Goal: Navigation & Orientation: Find specific page/section

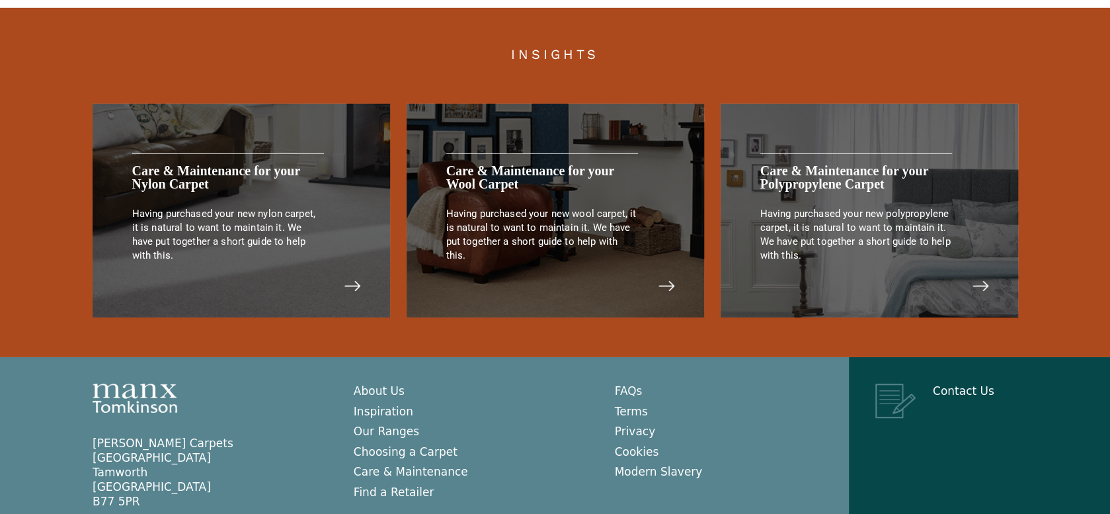
scroll to position [2777, 0]
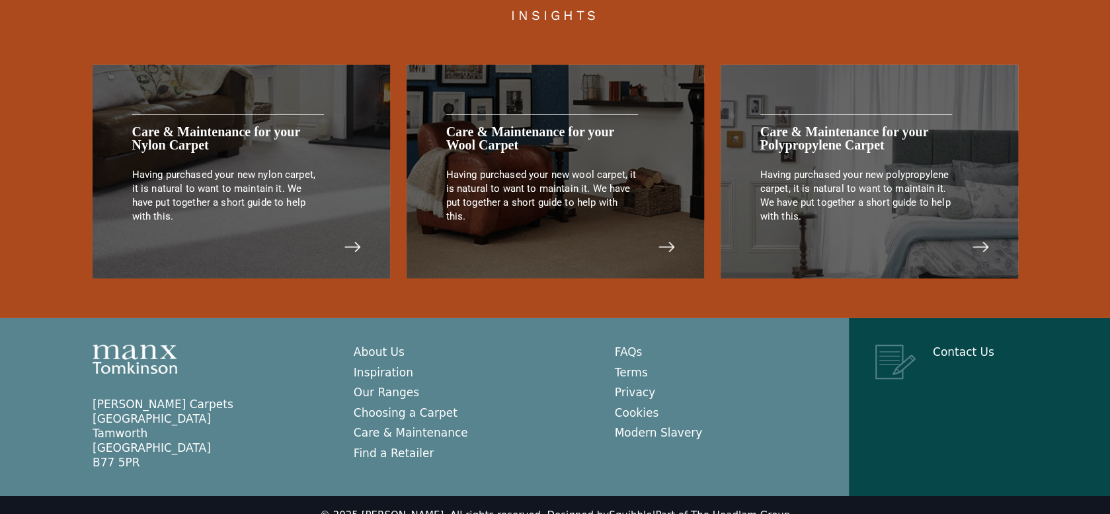
click at [505, 195] on p "Having purchased your new wool carpet, it is natural to want to maintain it. We…" at bounding box center [542, 196] width 192 height 56
click at [670, 238] on img at bounding box center [666, 247] width 19 height 18
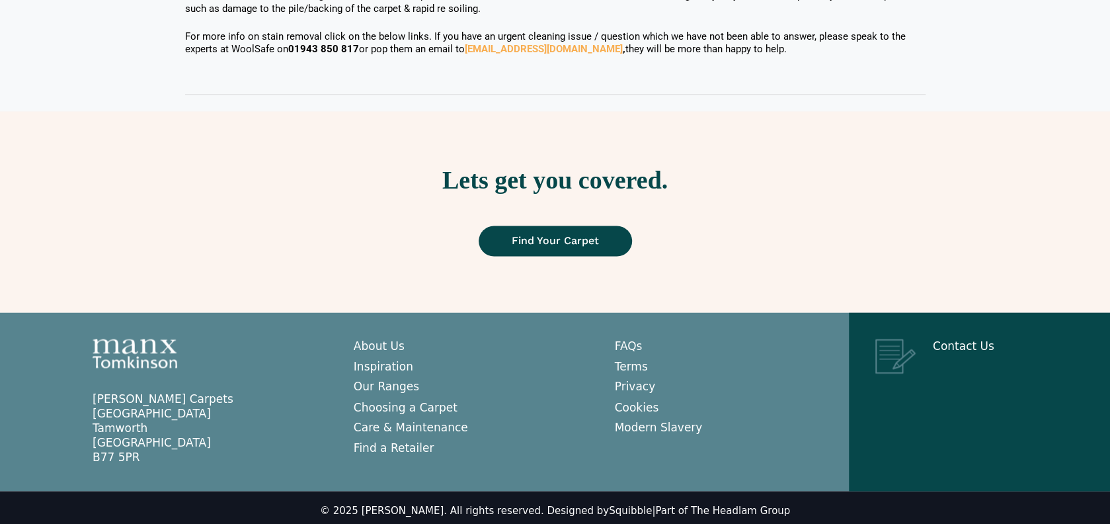
scroll to position [1278, 0]
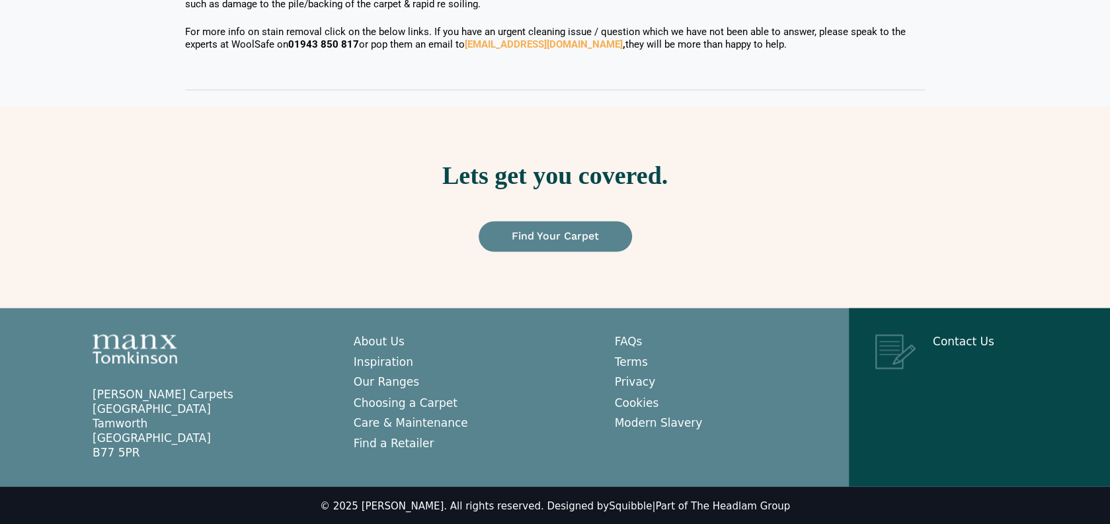
click at [558, 236] on span "Find Your Carpet" at bounding box center [555, 236] width 87 height 11
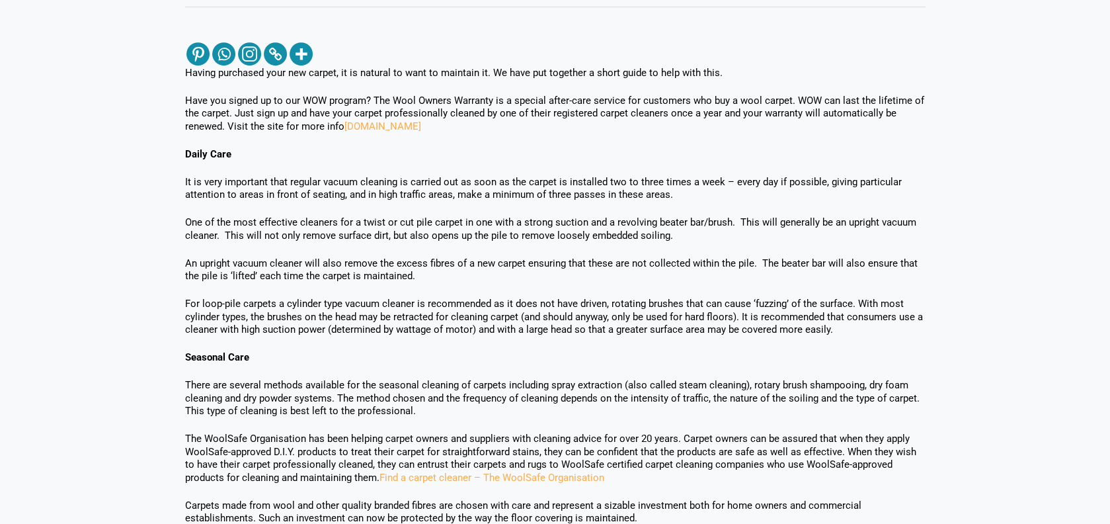
scroll to position [352, 0]
